Goal: Find specific page/section: Find specific page/section

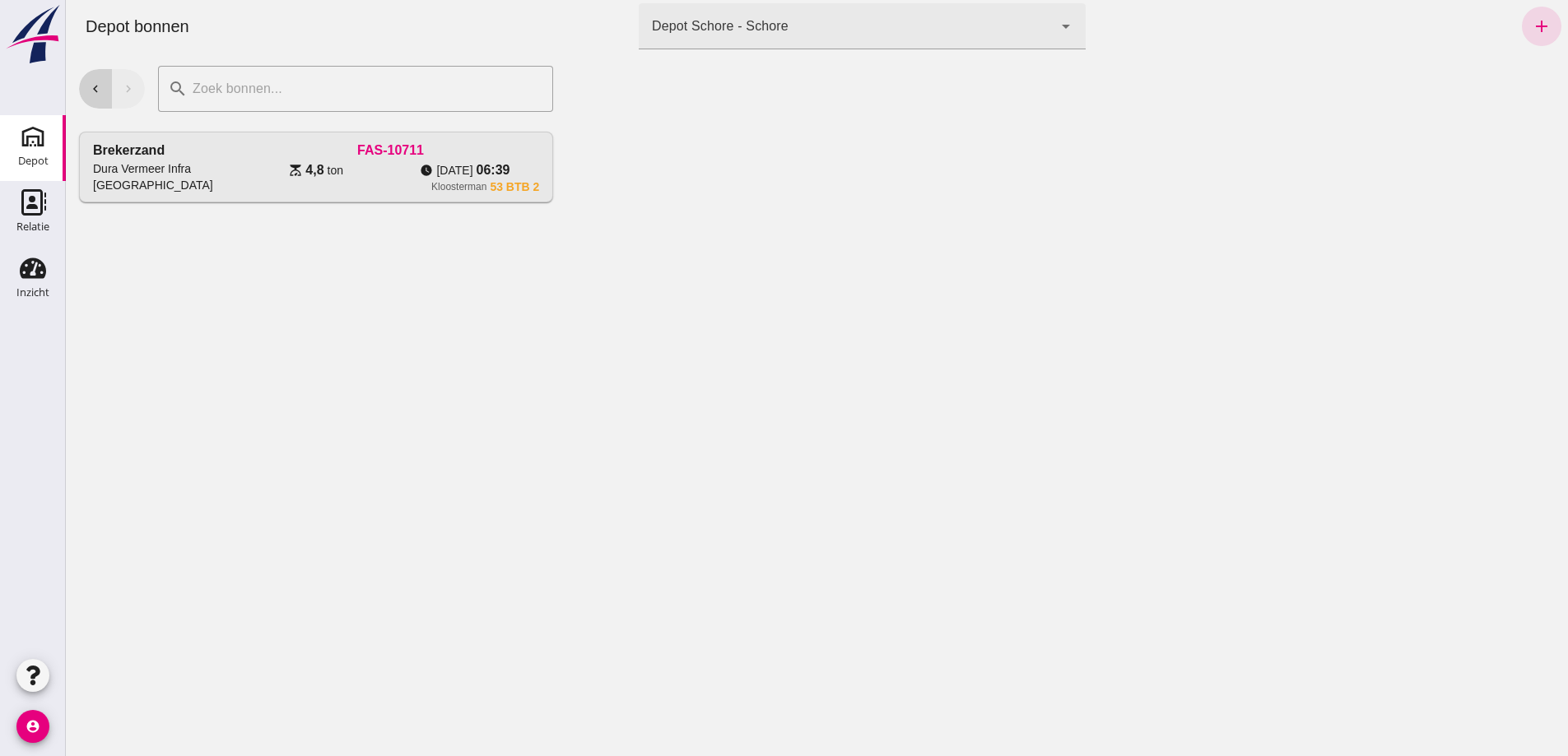
click at [99, 91] on icon "chevron_left" at bounding box center [95, 89] width 15 height 15
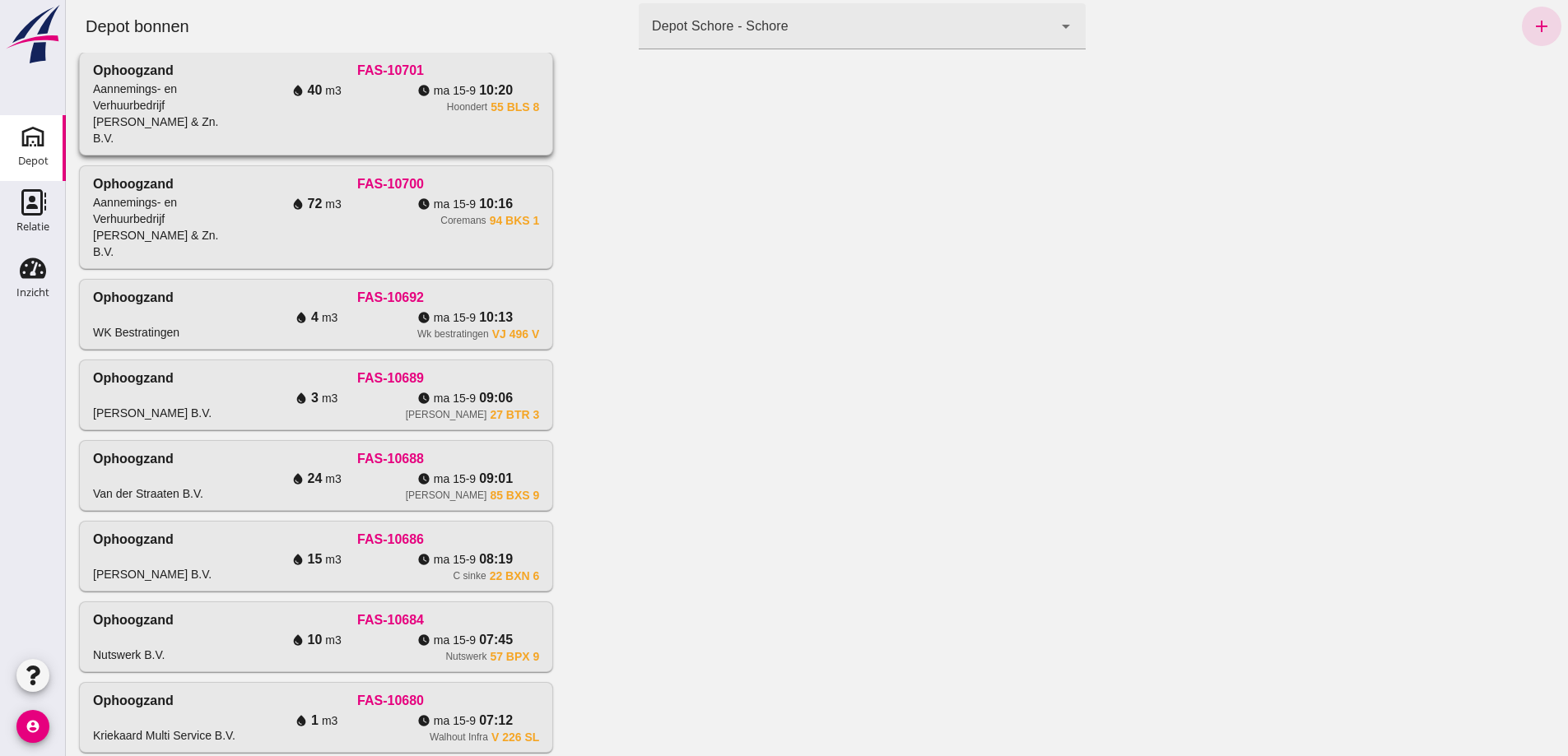
scroll to position [658, 0]
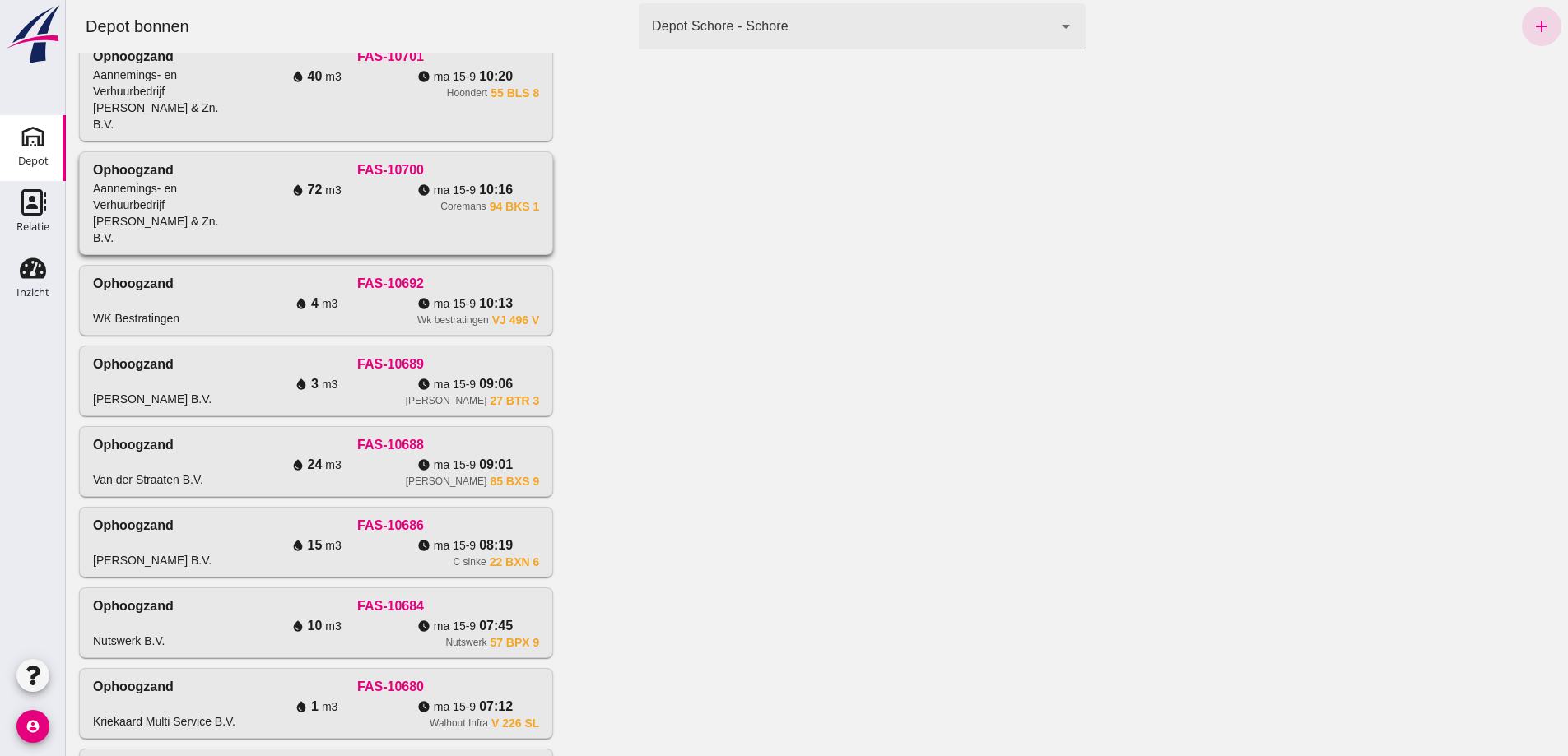
click at [242, 180] on div "FAS-10700" at bounding box center [390, 170] width 297 height 20
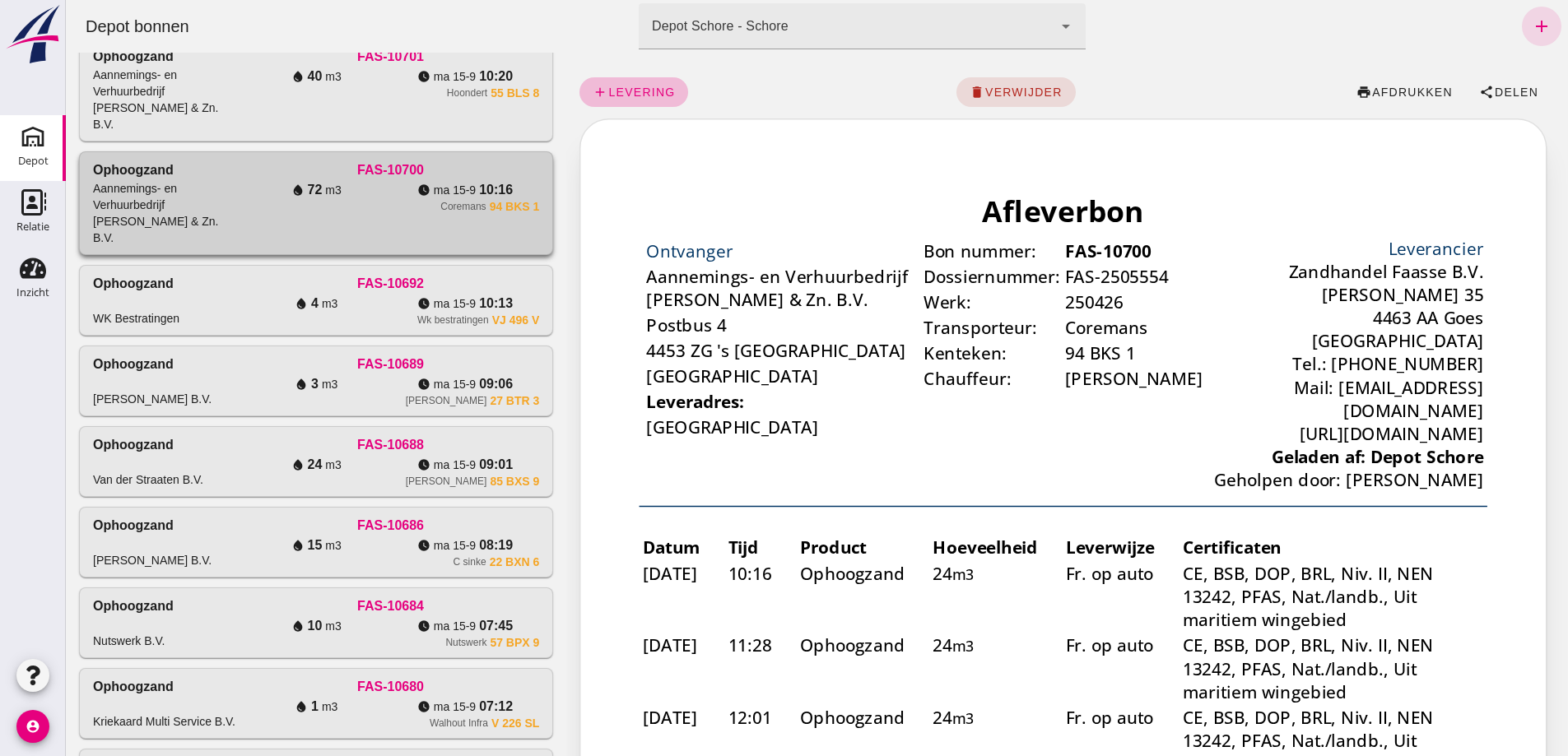
scroll to position [0, 0]
click at [1371, 93] on span "afdrukken" at bounding box center [1412, 91] width 82 height 13
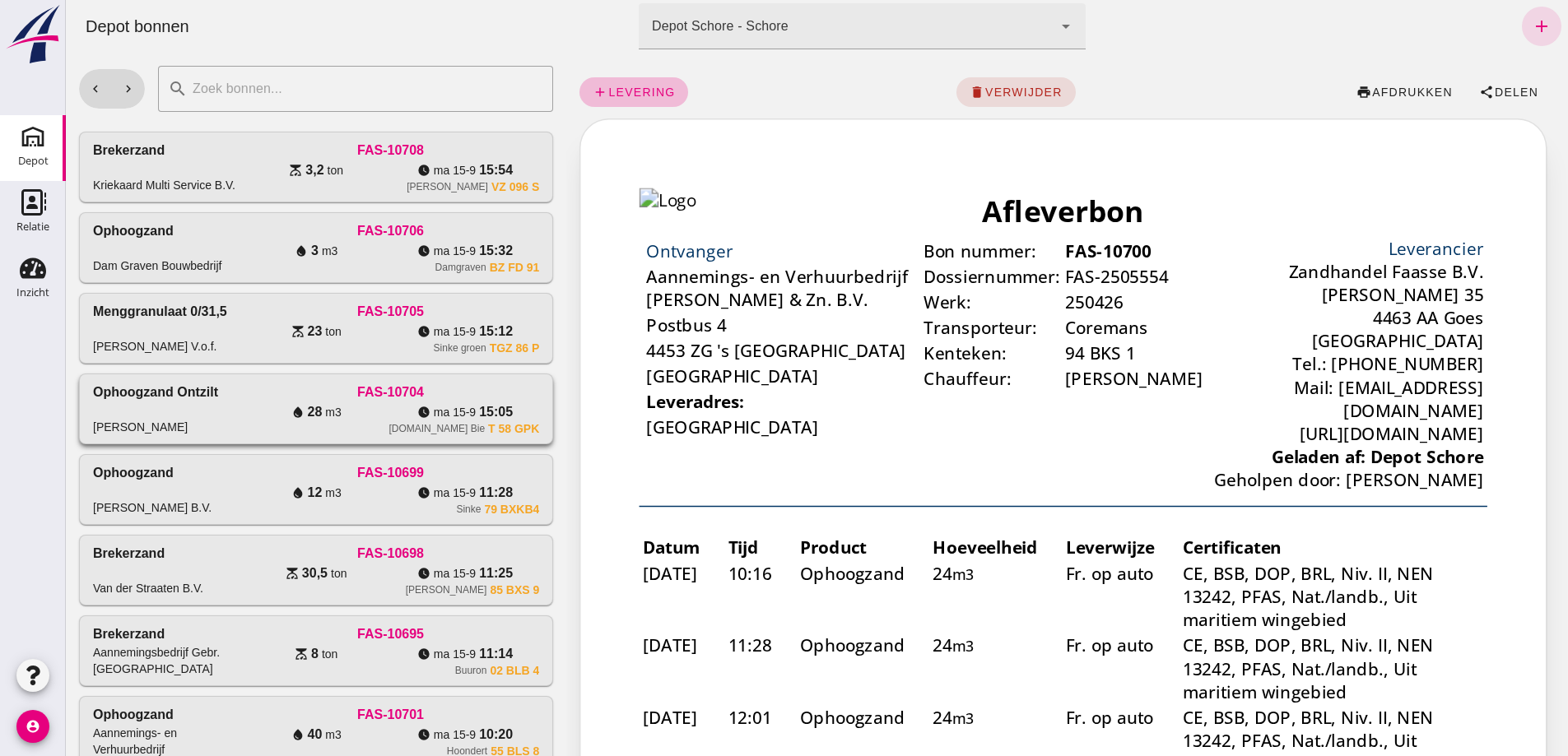
click at [242, 435] on div "Ophoogzand ontzilt [PERSON_NAME]" at bounding box center [168, 408] width 149 height 52
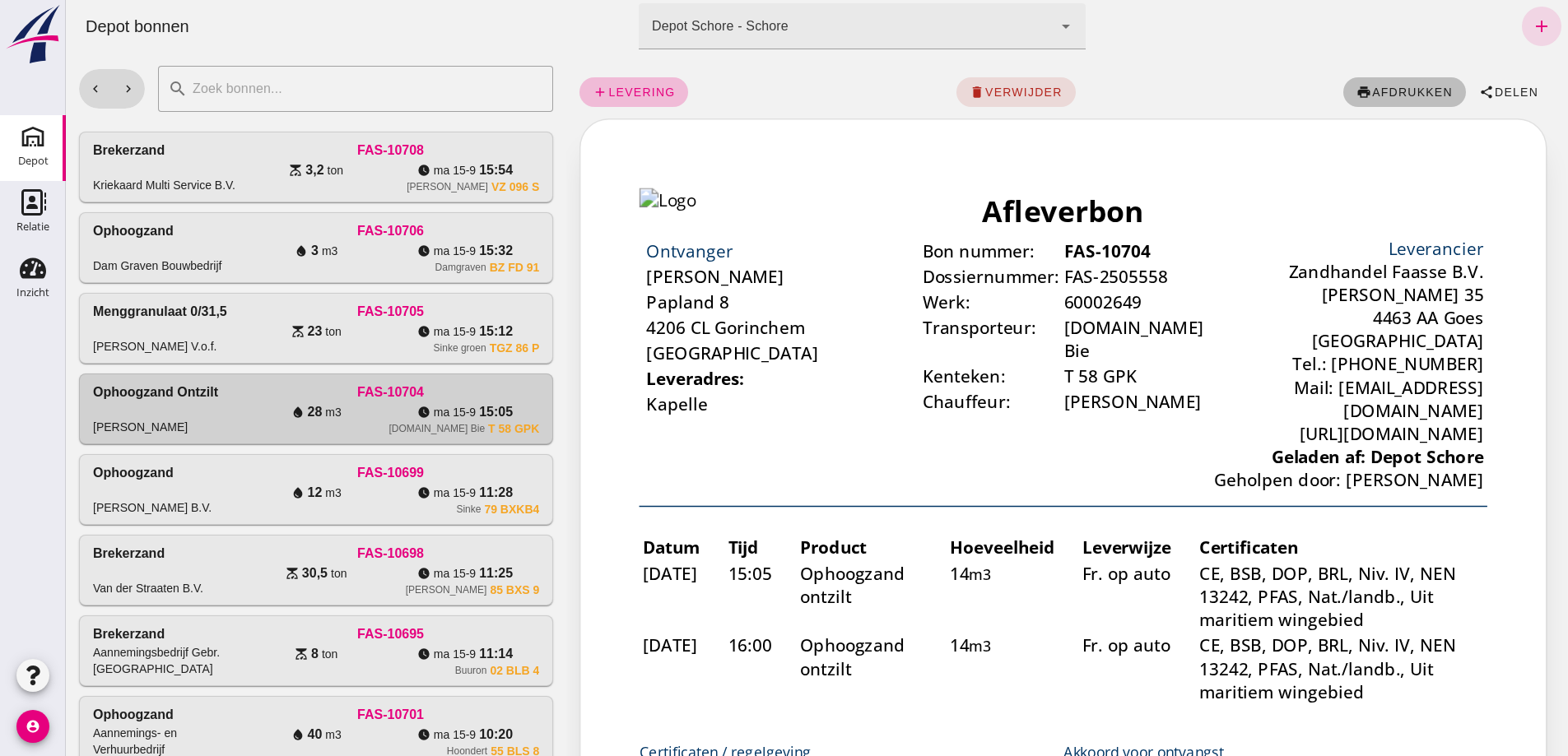
click at [1366, 98] on button "print afdrukken" at bounding box center [1405, 91] width 123 height 29
click at [91, 87] on icon "chevron_left" at bounding box center [95, 89] width 15 height 15
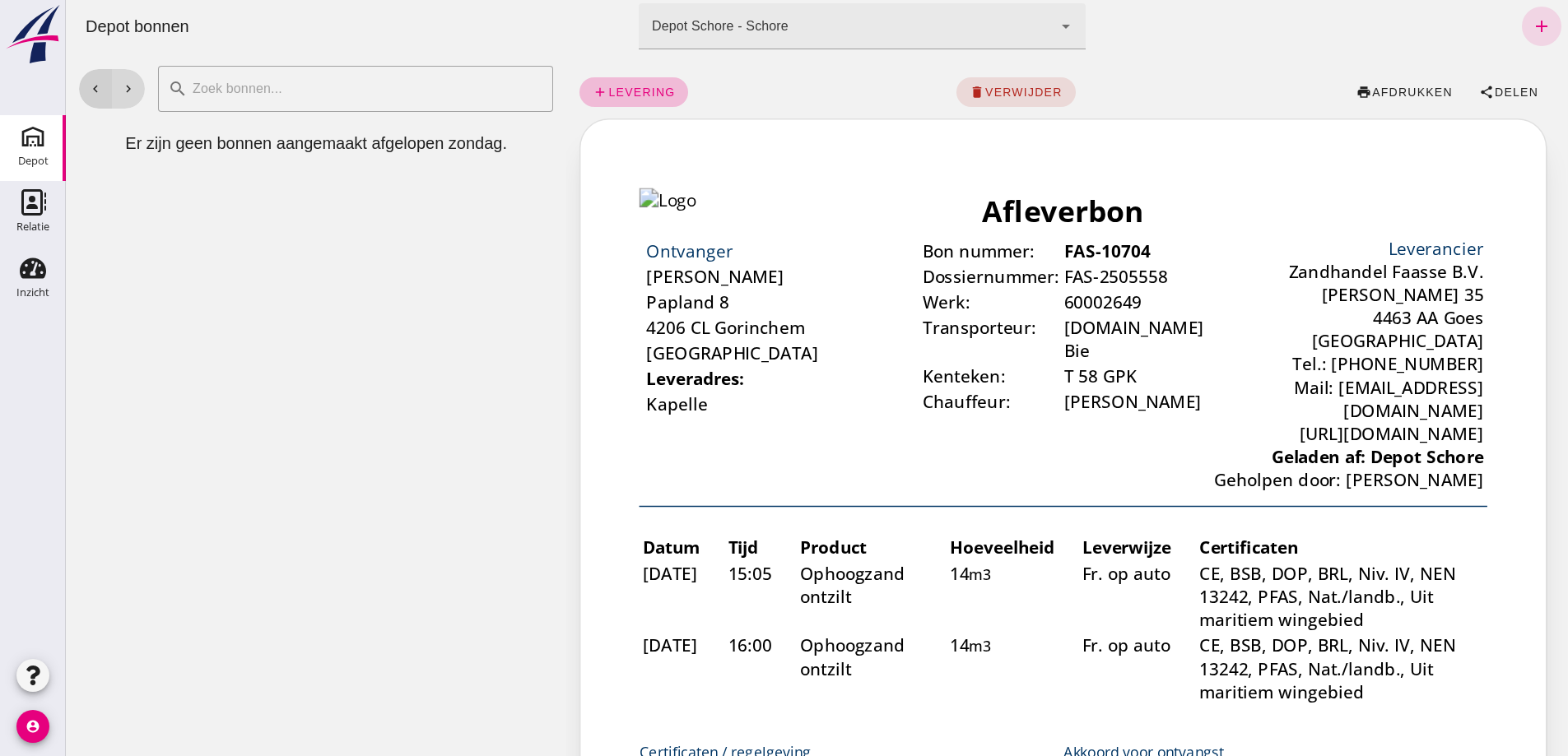
click at [92, 87] on icon "chevron_left" at bounding box center [95, 89] width 15 height 15
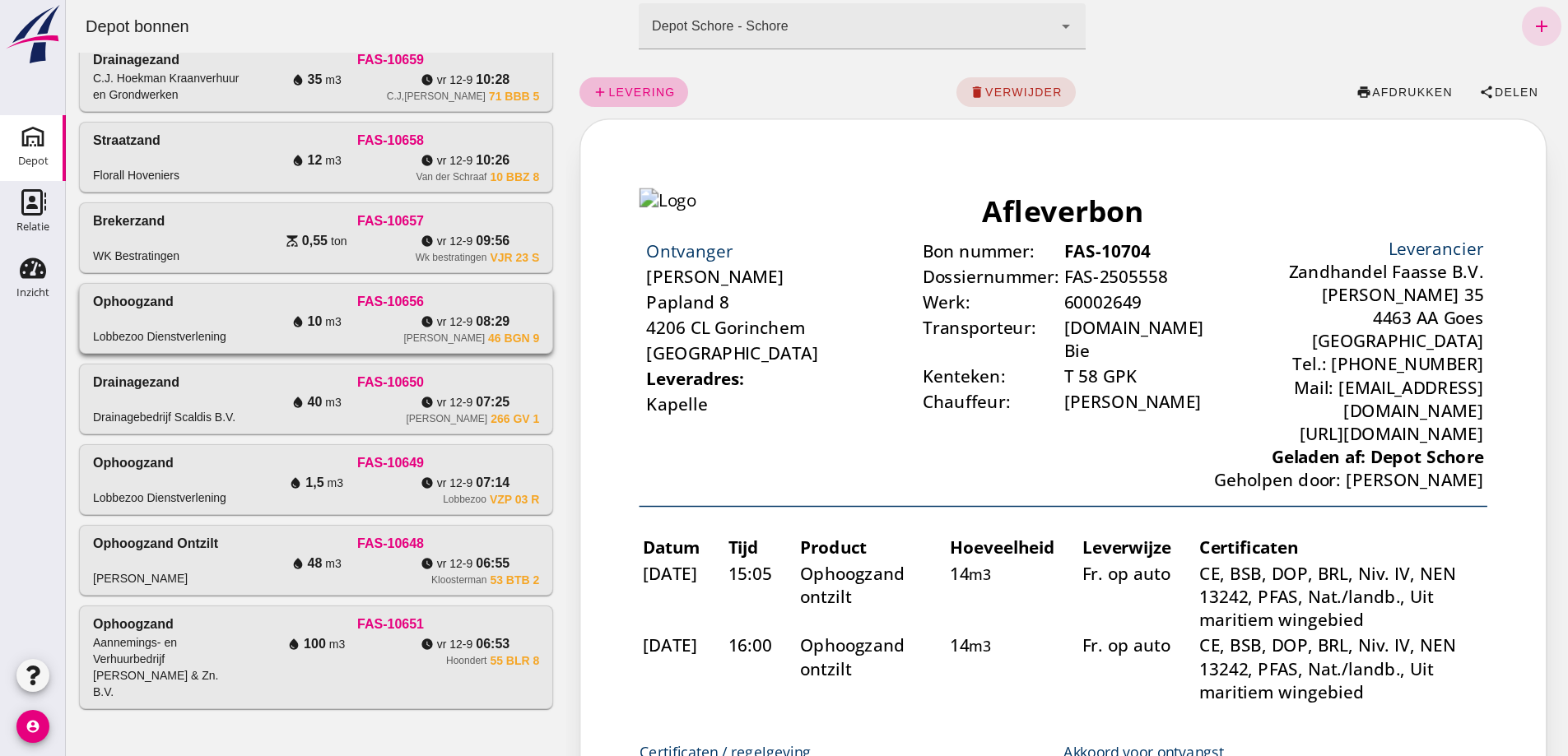
scroll to position [1574, 0]
click at [344, 649] on div "water_drop 100 m3" at bounding box center [316, 644] width 149 height 20
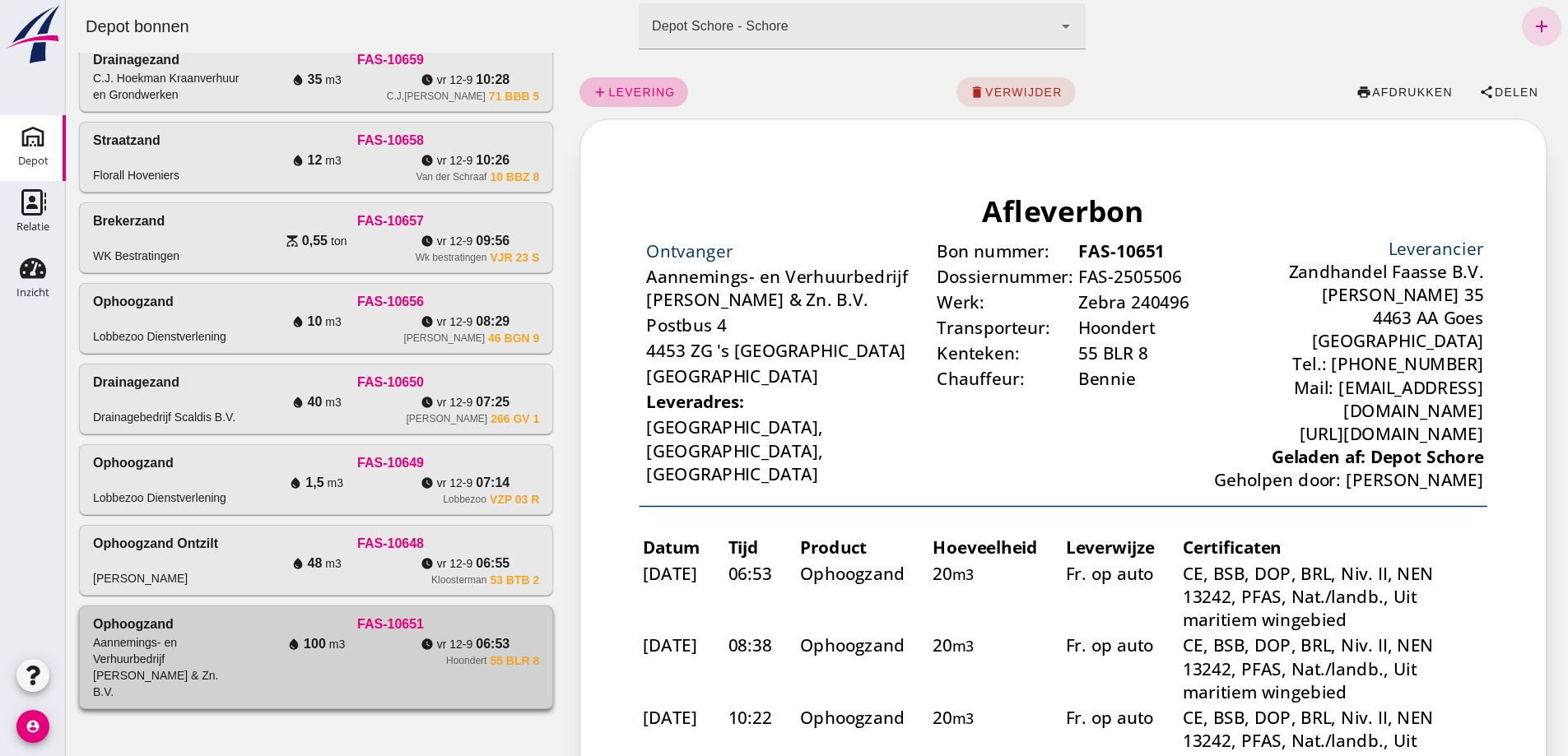
scroll to position [0, 0]
click at [1389, 91] on span "afdrukken" at bounding box center [1412, 91] width 82 height 13
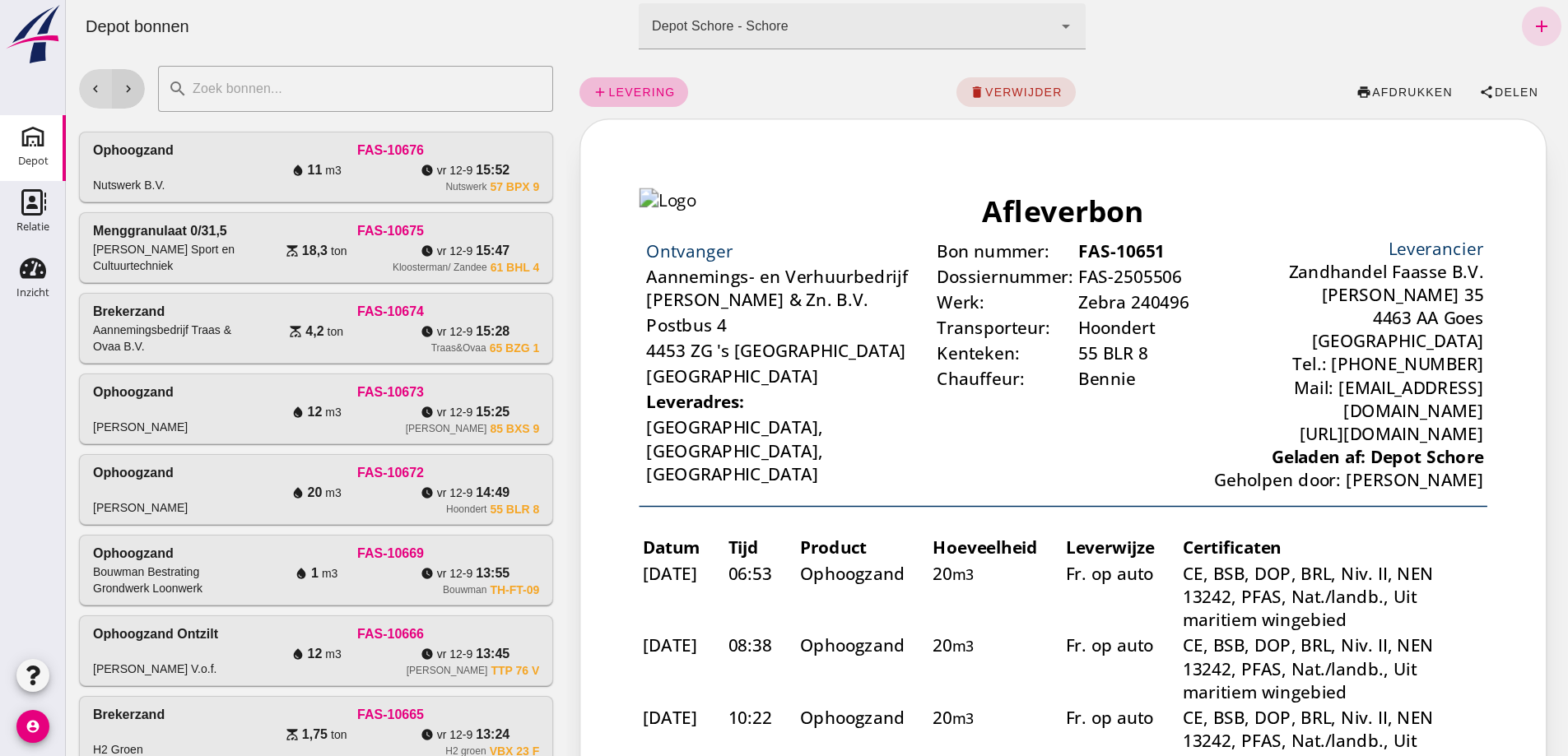
click at [130, 94] on icon "chevron_right" at bounding box center [128, 89] width 15 height 15
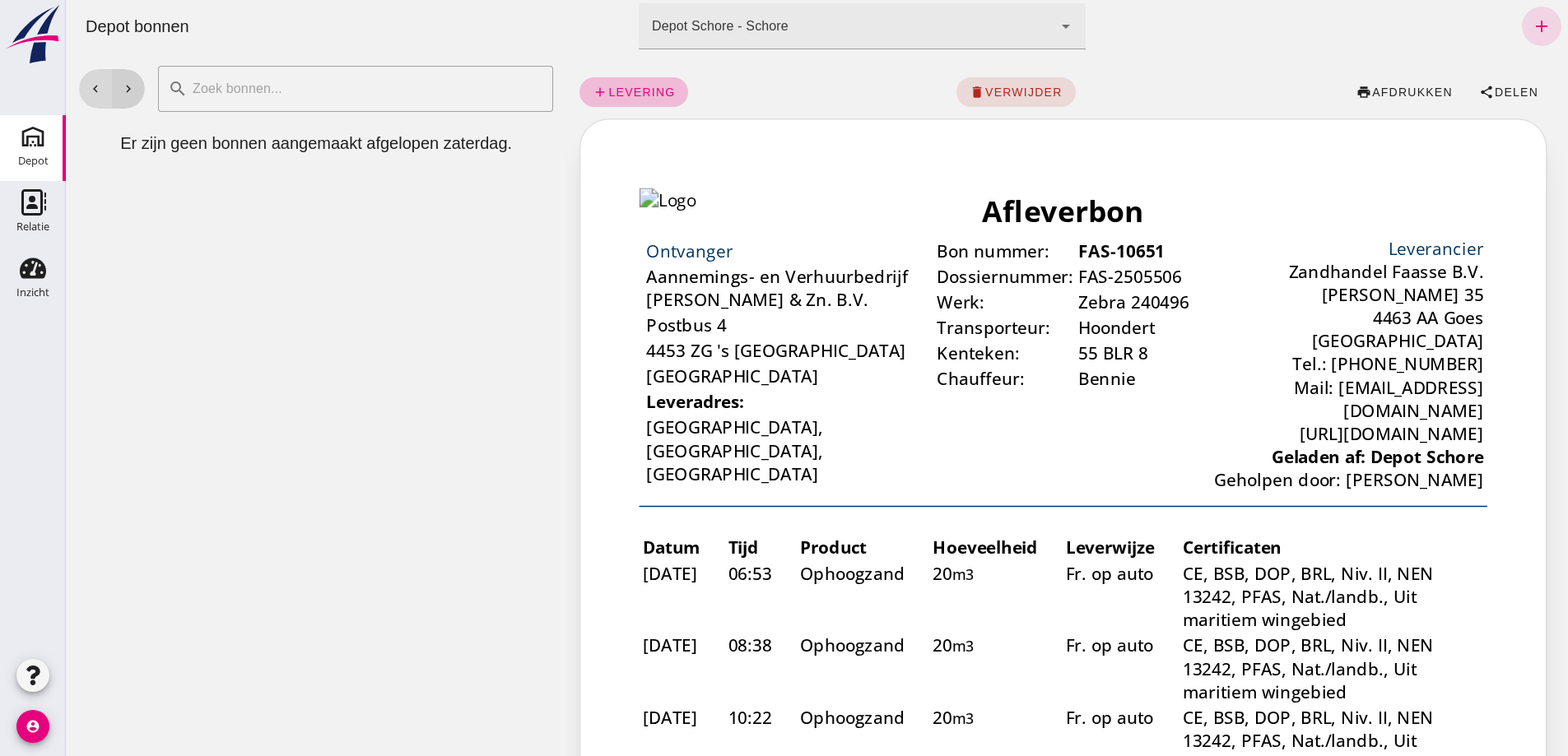
click at [131, 95] on icon "chevron_right" at bounding box center [128, 89] width 15 height 15
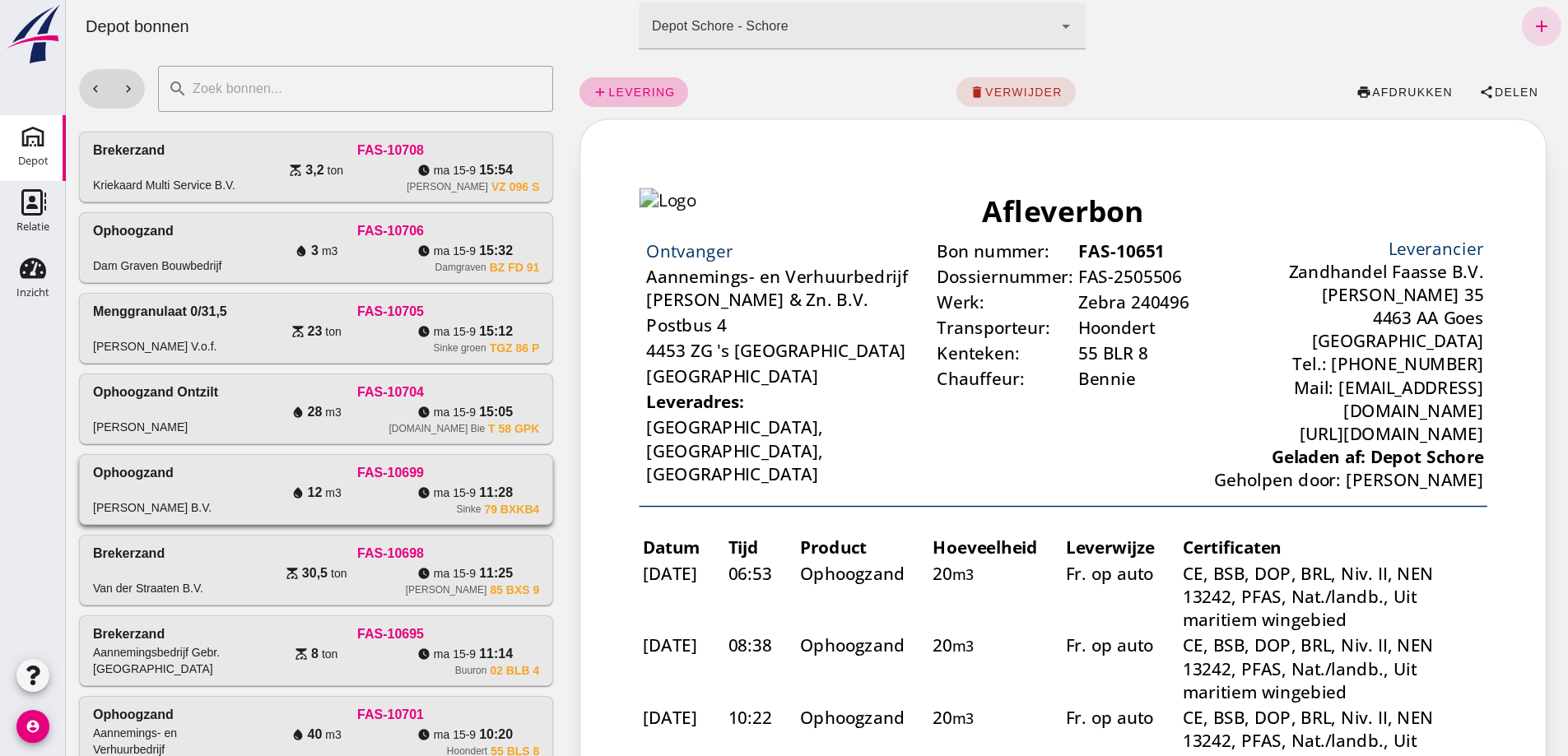
drag, startPoint x: 201, startPoint y: 644, endPoint x: 234, endPoint y: 634, distance: 34.5
click at [242, 483] on div "FAS-10699" at bounding box center [390, 473] width 297 height 20
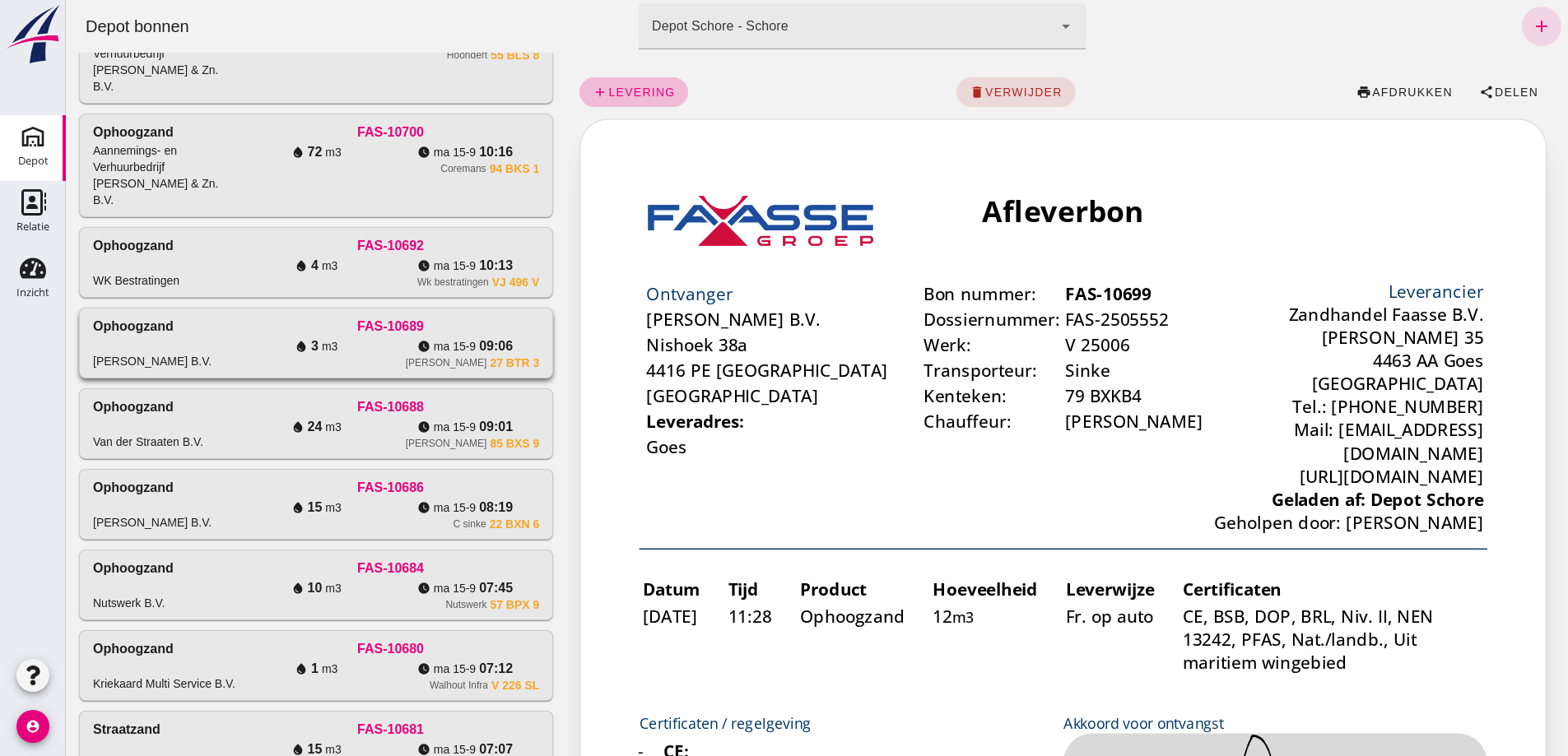
scroll to position [658, 0]
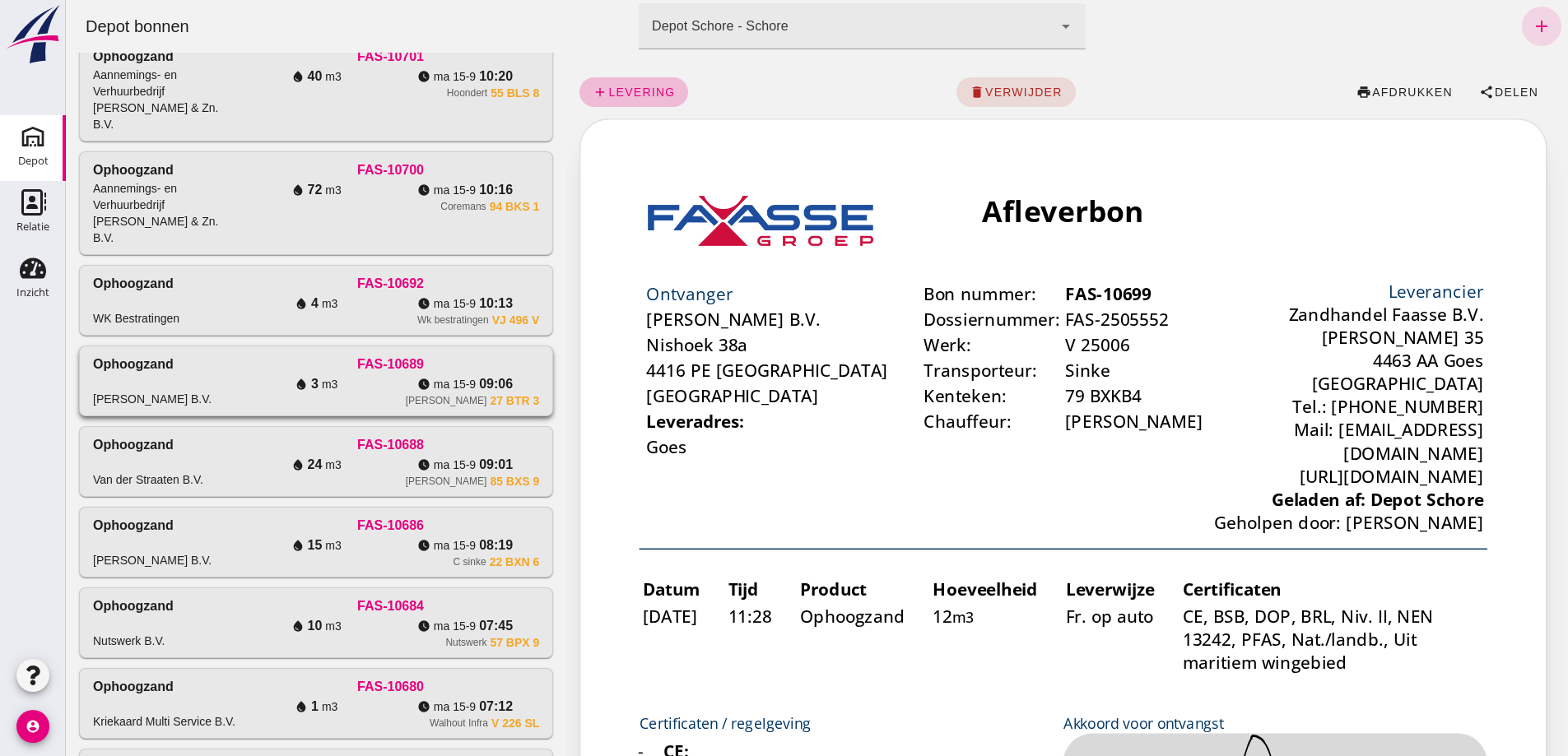
click at [242, 407] on div "Ophoogzand [PERSON_NAME] B.V." at bounding box center [168, 380] width 149 height 52
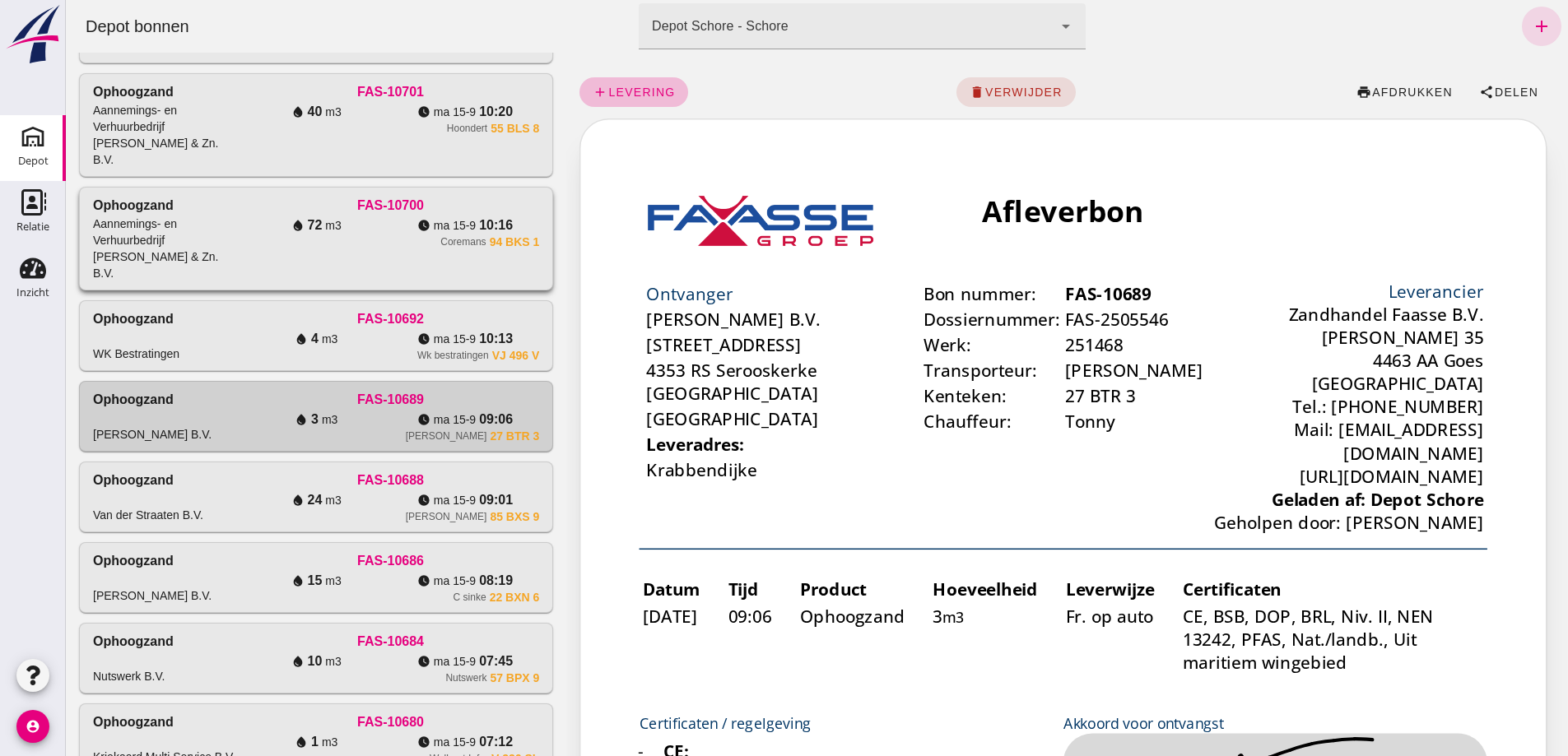
scroll to position [594, 0]
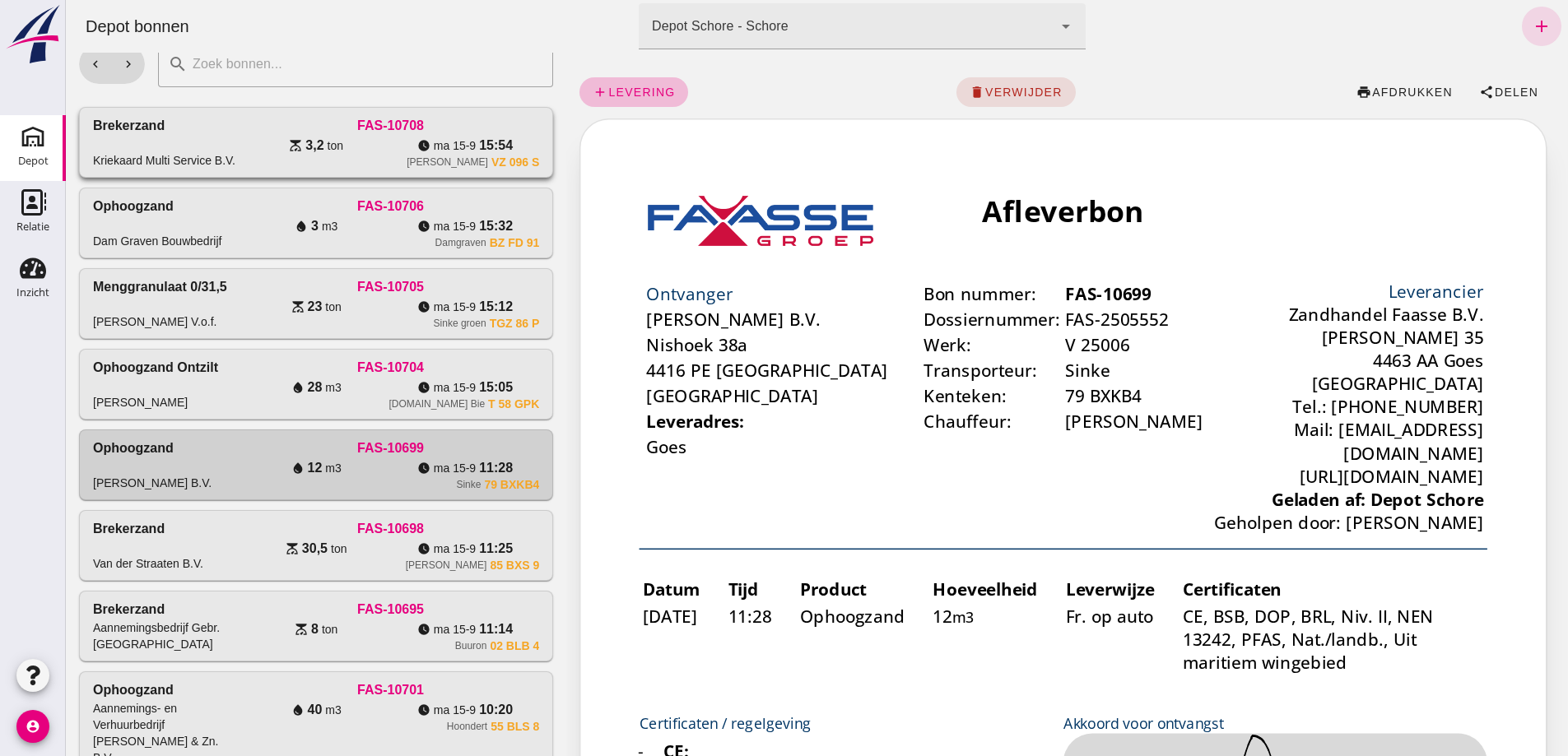
scroll to position [0, 0]
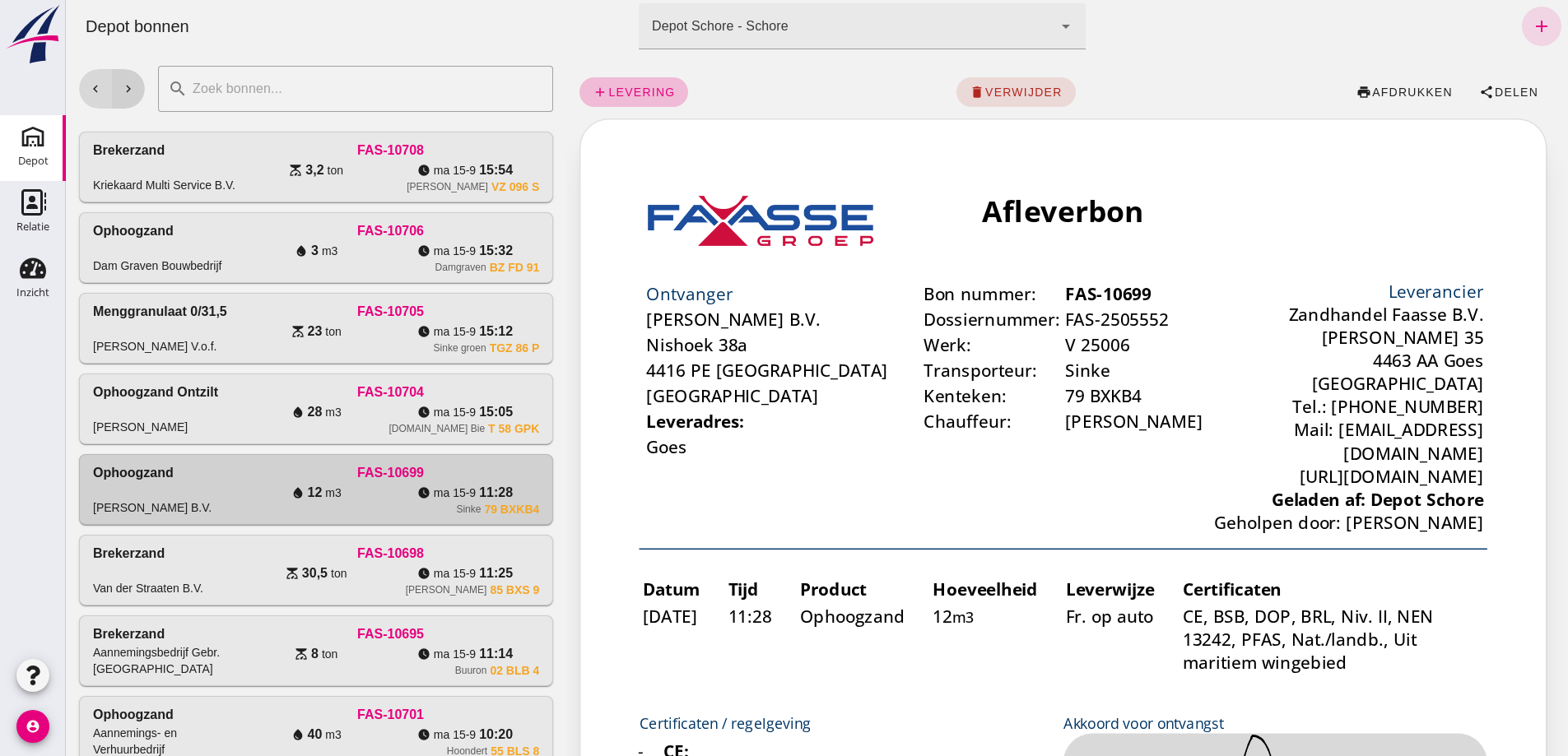
click at [131, 92] on icon "chevron_right" at bounding box center [128, 89] width 15 height 15
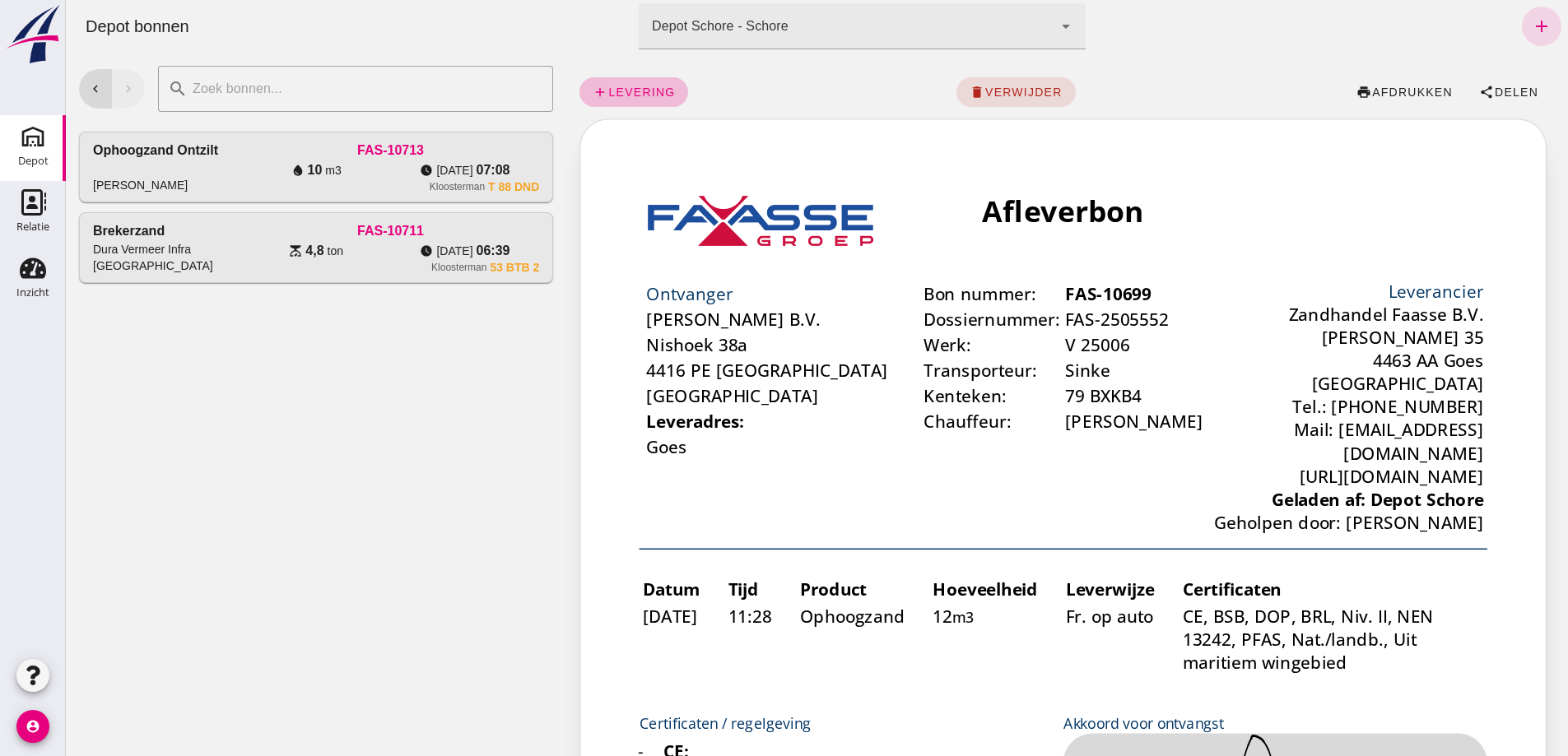
drag, startPoint x: 131, startPoint y: 92, endPoint x: 568, endPoint y: 109, distance: 437.3
click at [445, 98] on div "chevron_left chevron_right search cancel" at bounding box center [316, 89] width 474 height 46
